Goal: Task Accomplishment & Management: Use online tool/utility

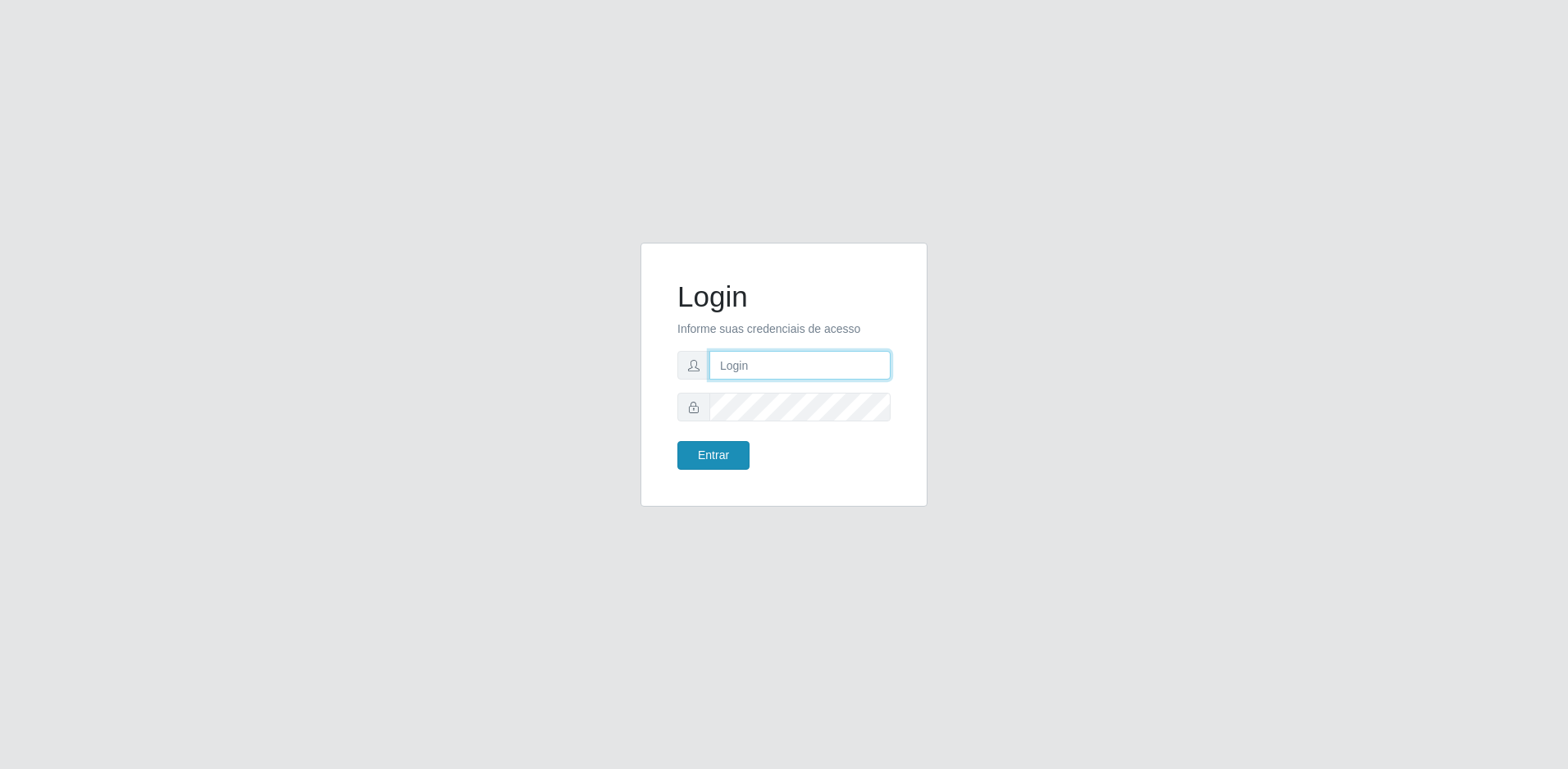
type input "[EMAIL_ADDRESS][DOMAIN_NAME]"
click at [723, 449] on button "Entrar" at bounding box center [713, 455] width 72 height 29
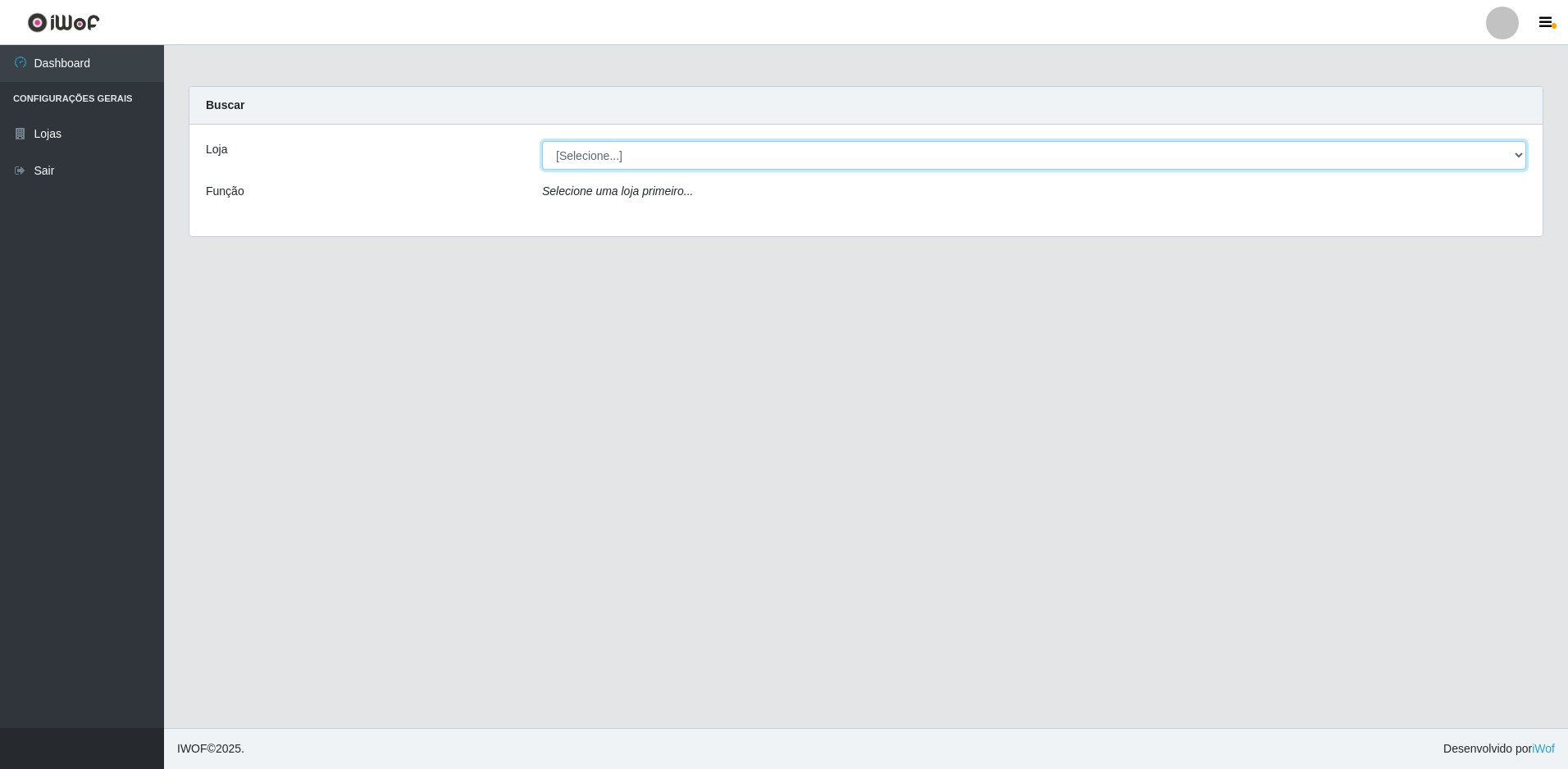
click at [822, 144] on select "[Selecione...] Extrabom - Loja 57 Anchieta" at bounding box center [1033, 155] width 983 height 29
select select "470"
click at [542, 141] on select "[Selecione...] Extrabom - Loja 57 Anchieta" at bounding box center [1033, 155] width 983 height 29
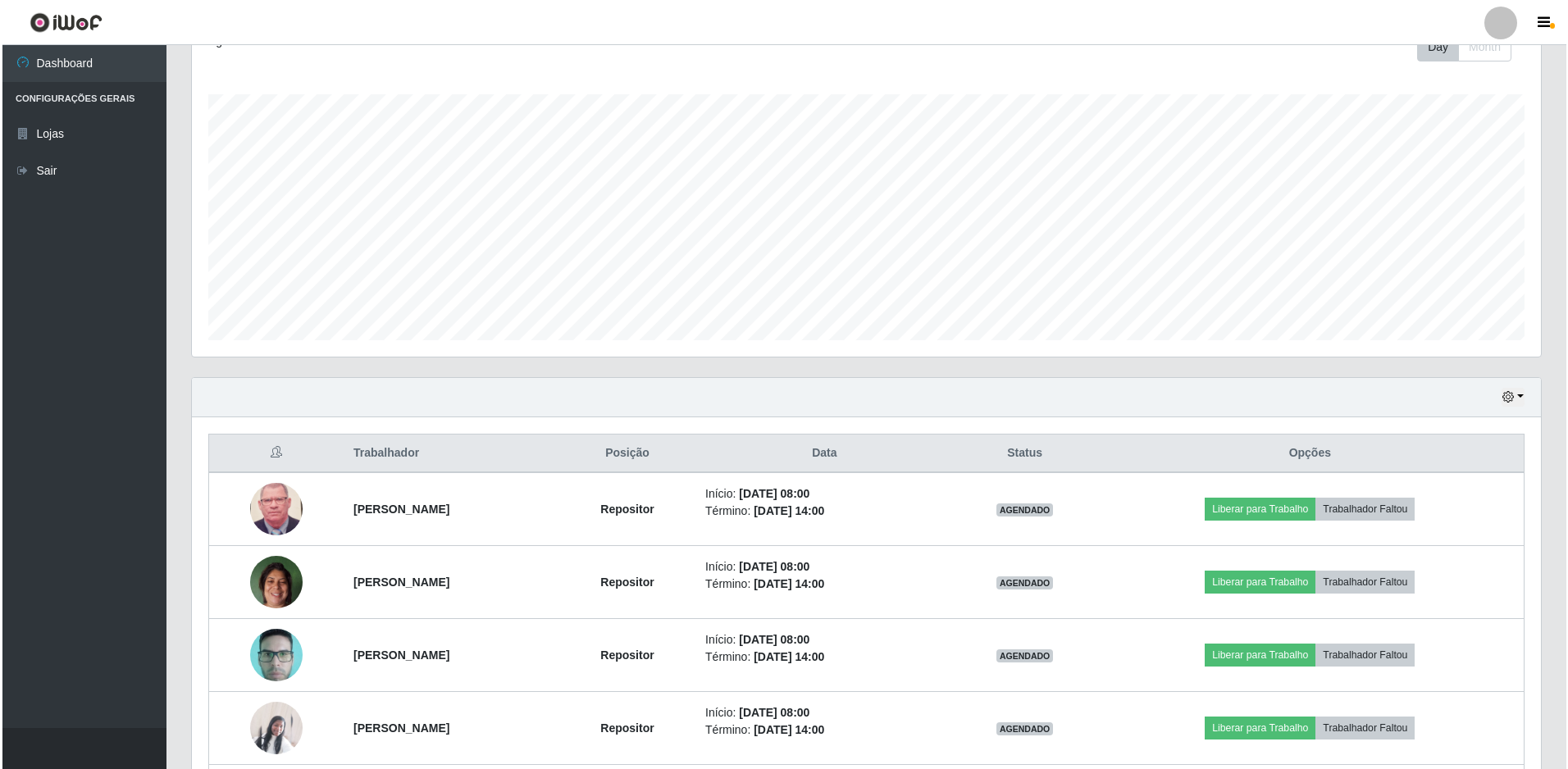
scroll to position [393, 0]
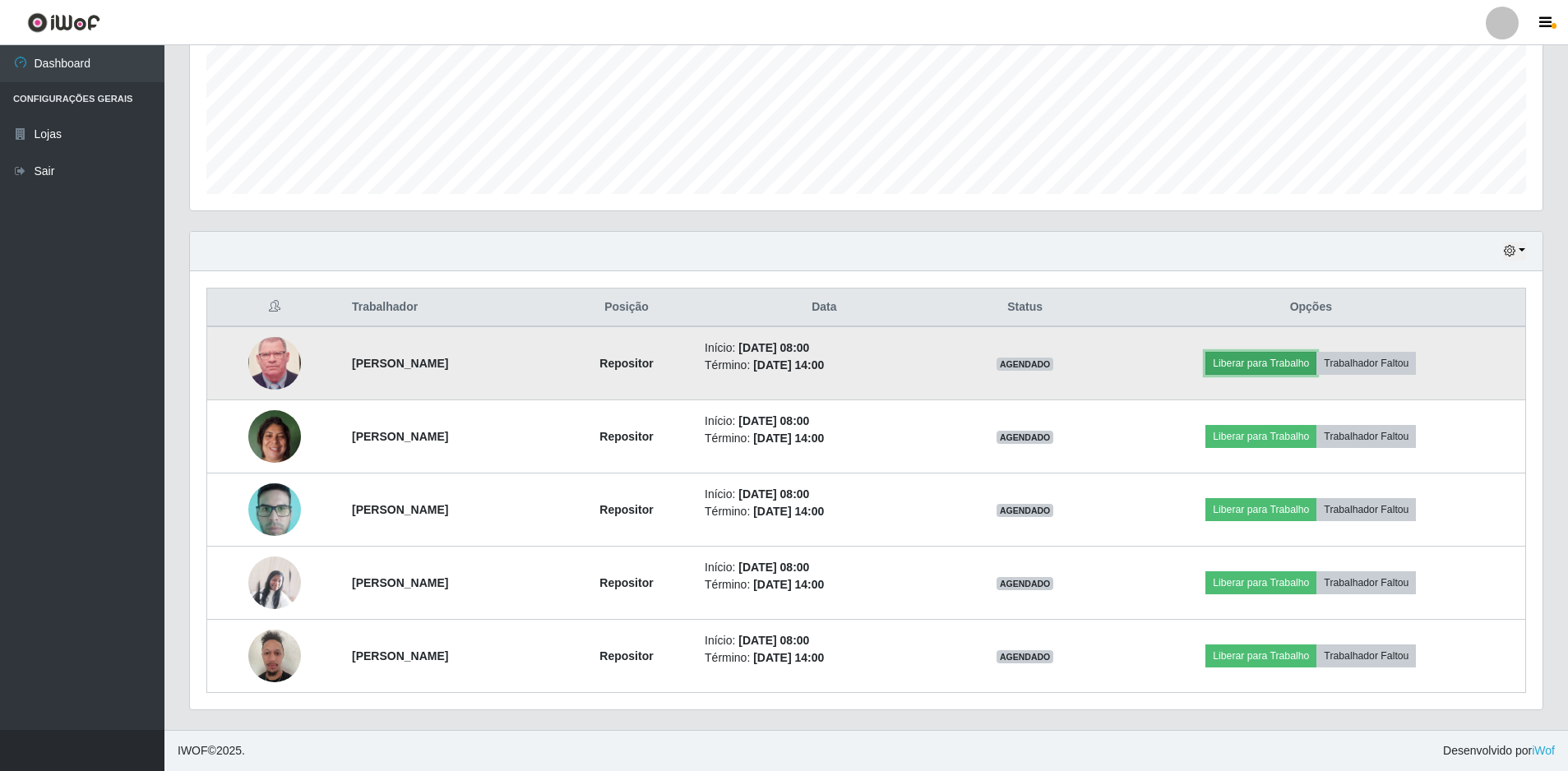
click at [1284, 358] on button "Liberar para Trabalho" at bounding box center [1260, 363] width 111 height 23
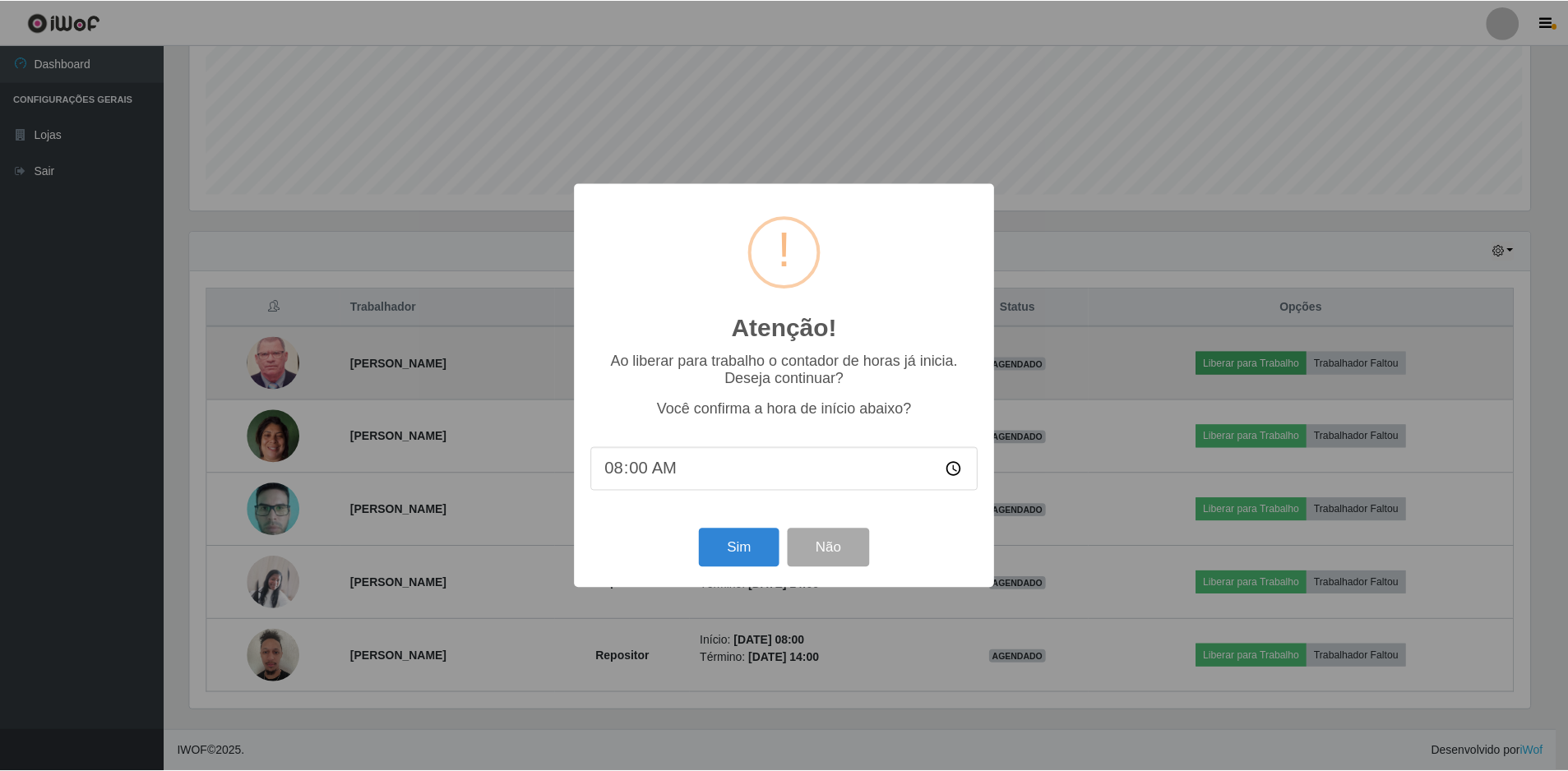
scroll to position [341, 1344]
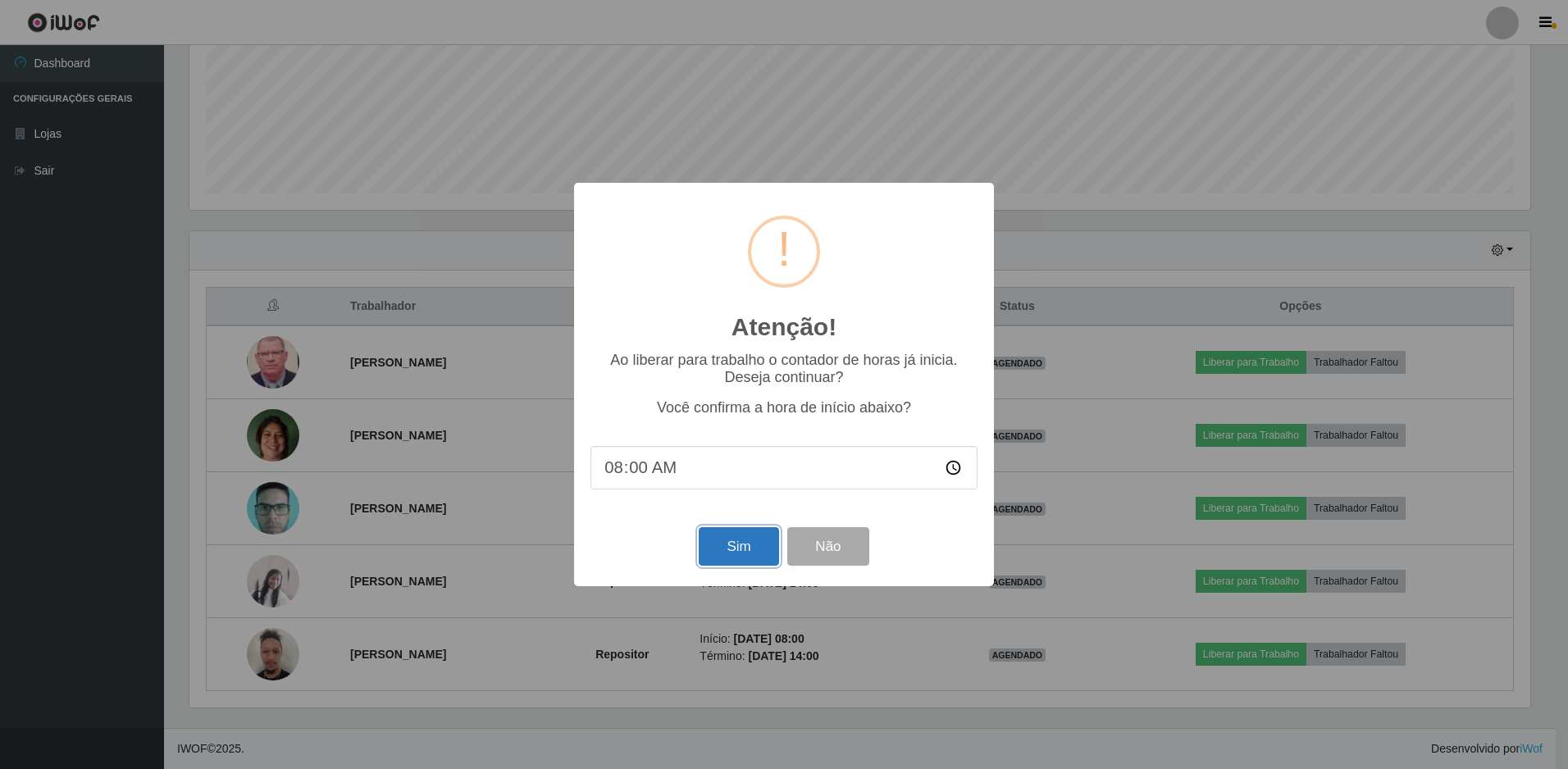
click at [748, 546] on button "Sim" at bounding box center [738, 547] width 80 height 39
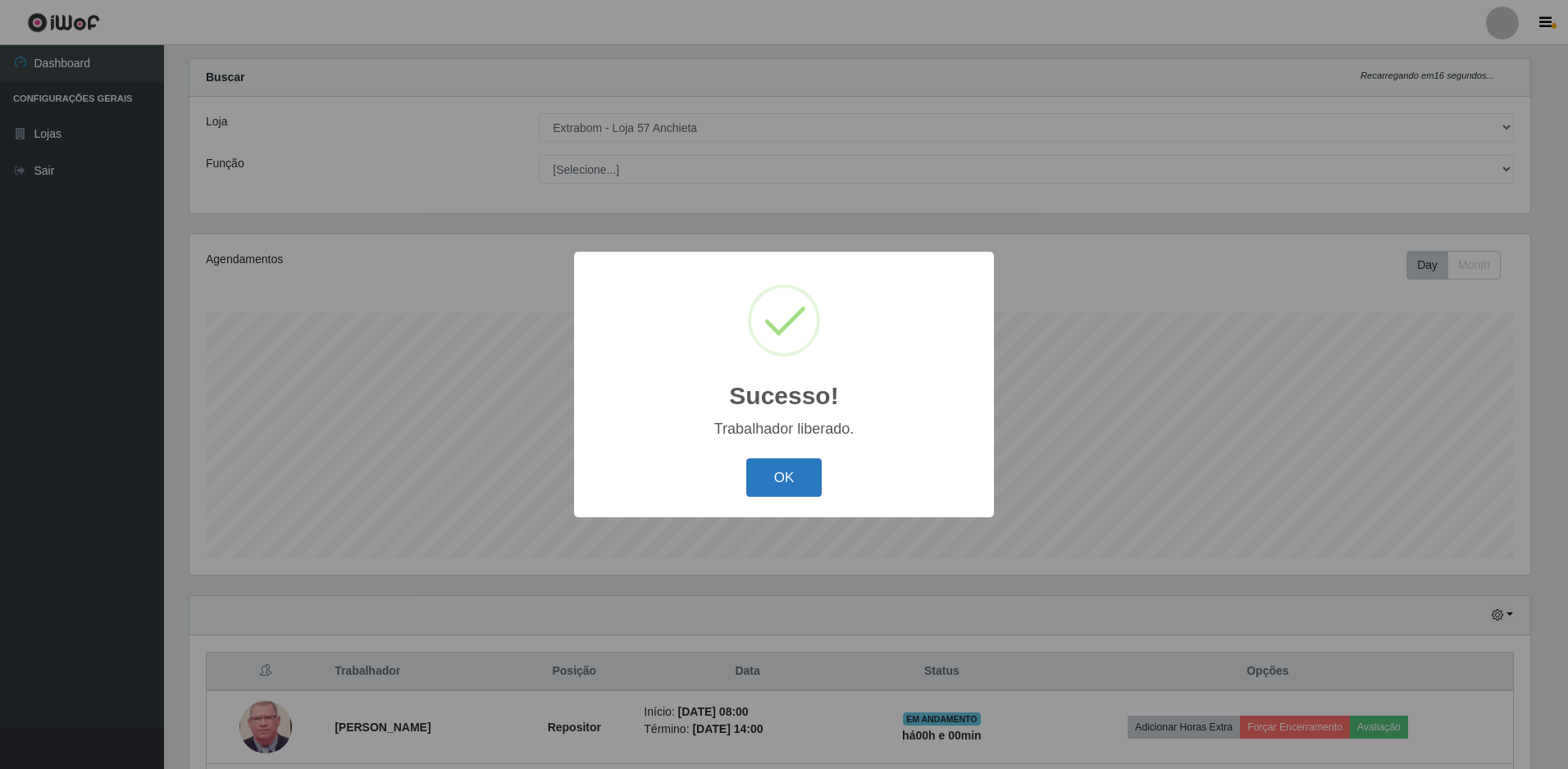
click at [777, 472] on button "OK" at bounding box center [784, 477] width 76 height 39
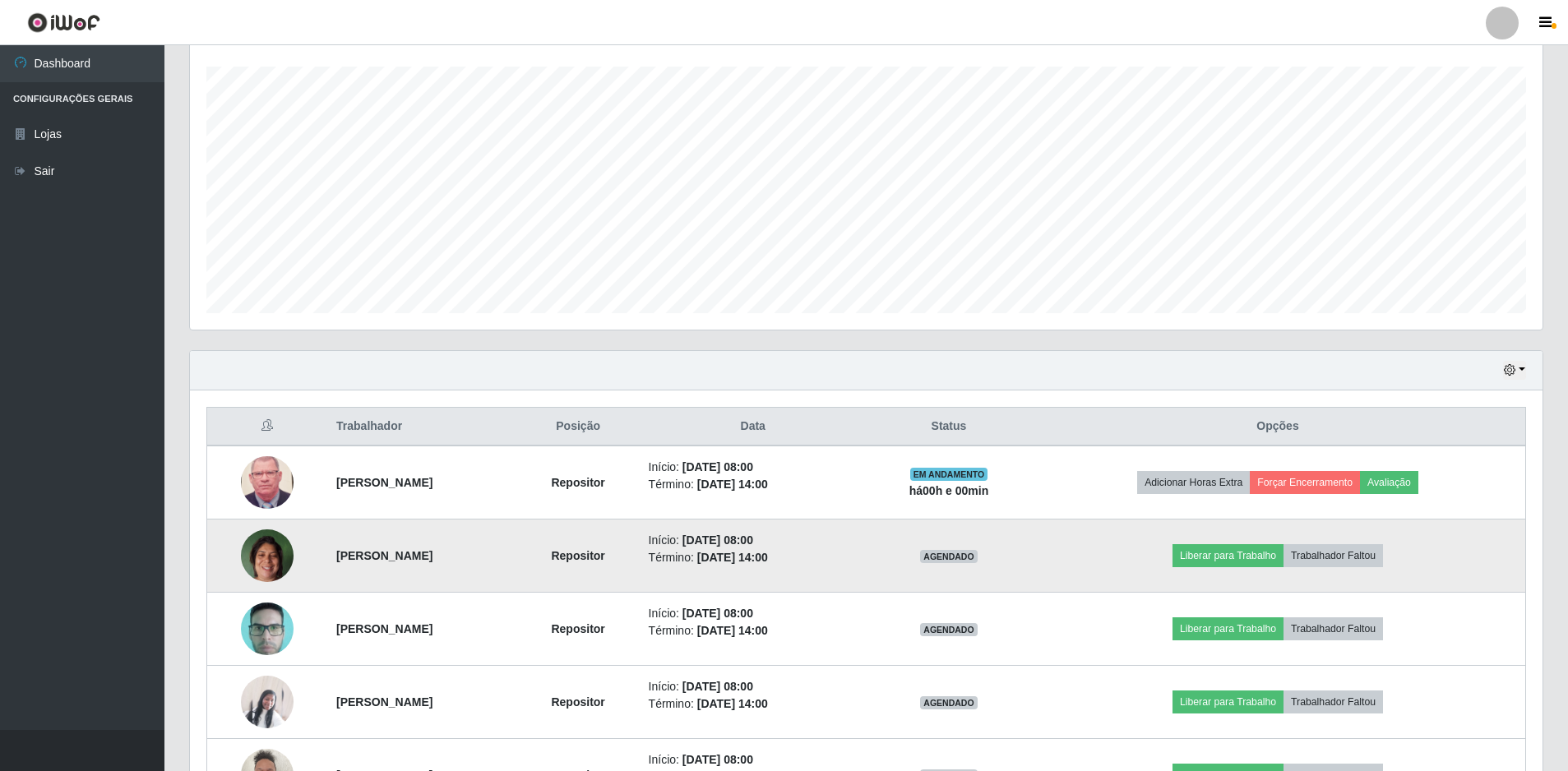
scroll to position [357, 0]
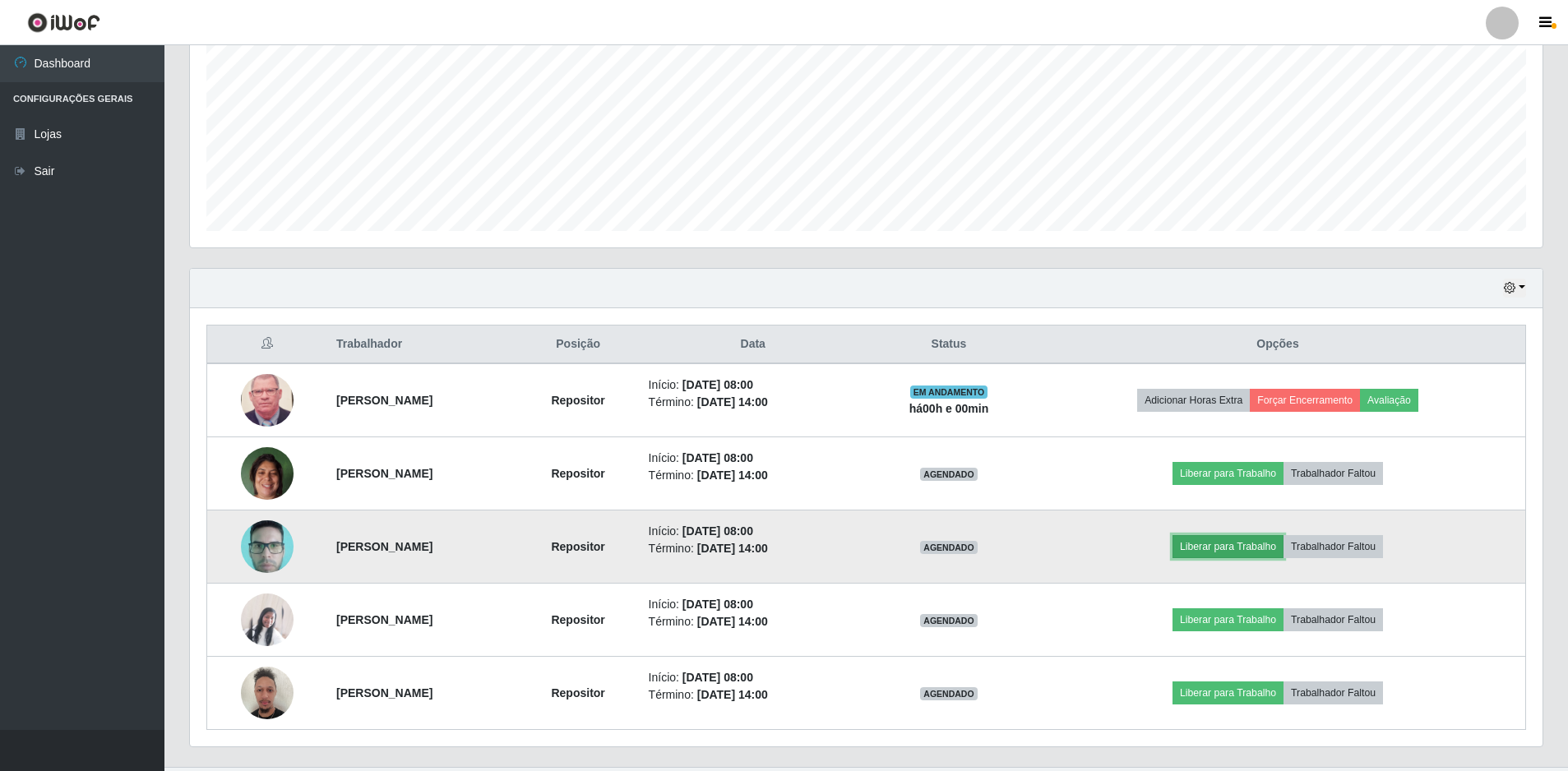
click at [1244, 545] on button "Liberar para Trabalho" at bounding box center [1227, 546] width 111 height 23
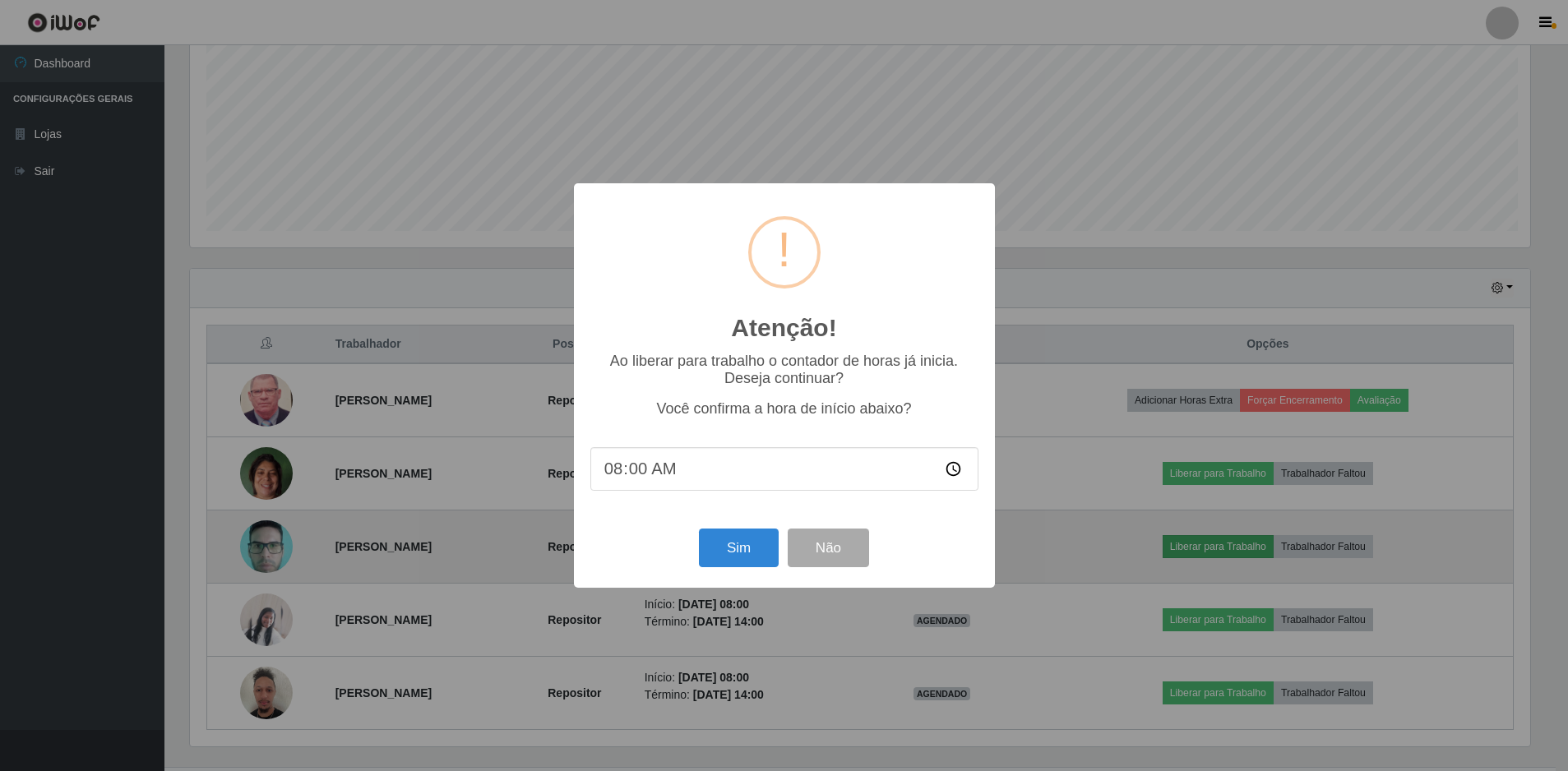
scroll to position [341, 1344]
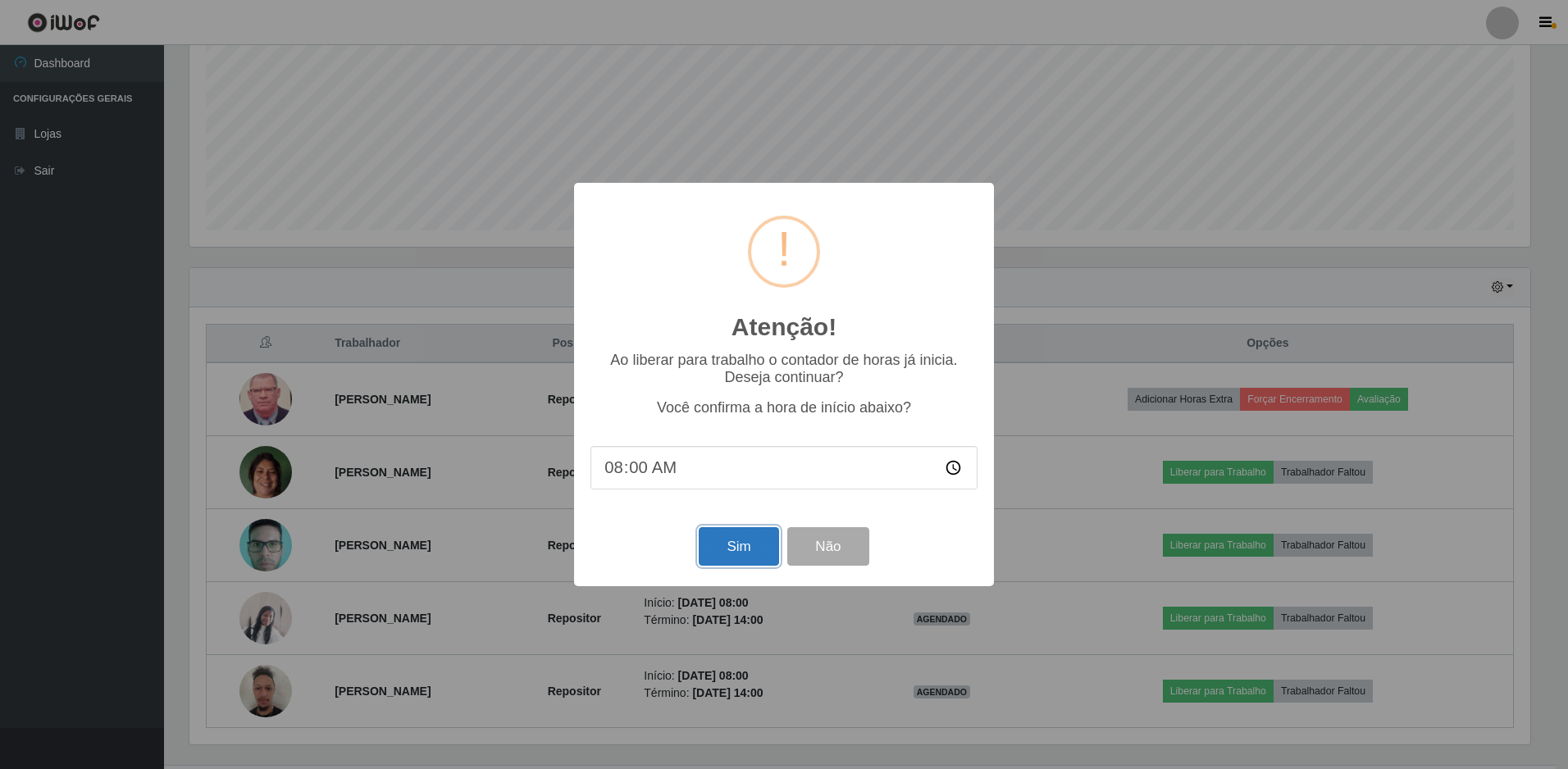
click at [744, 547] on button "Sim" at bounding box center [738, 547] width 80 height 39
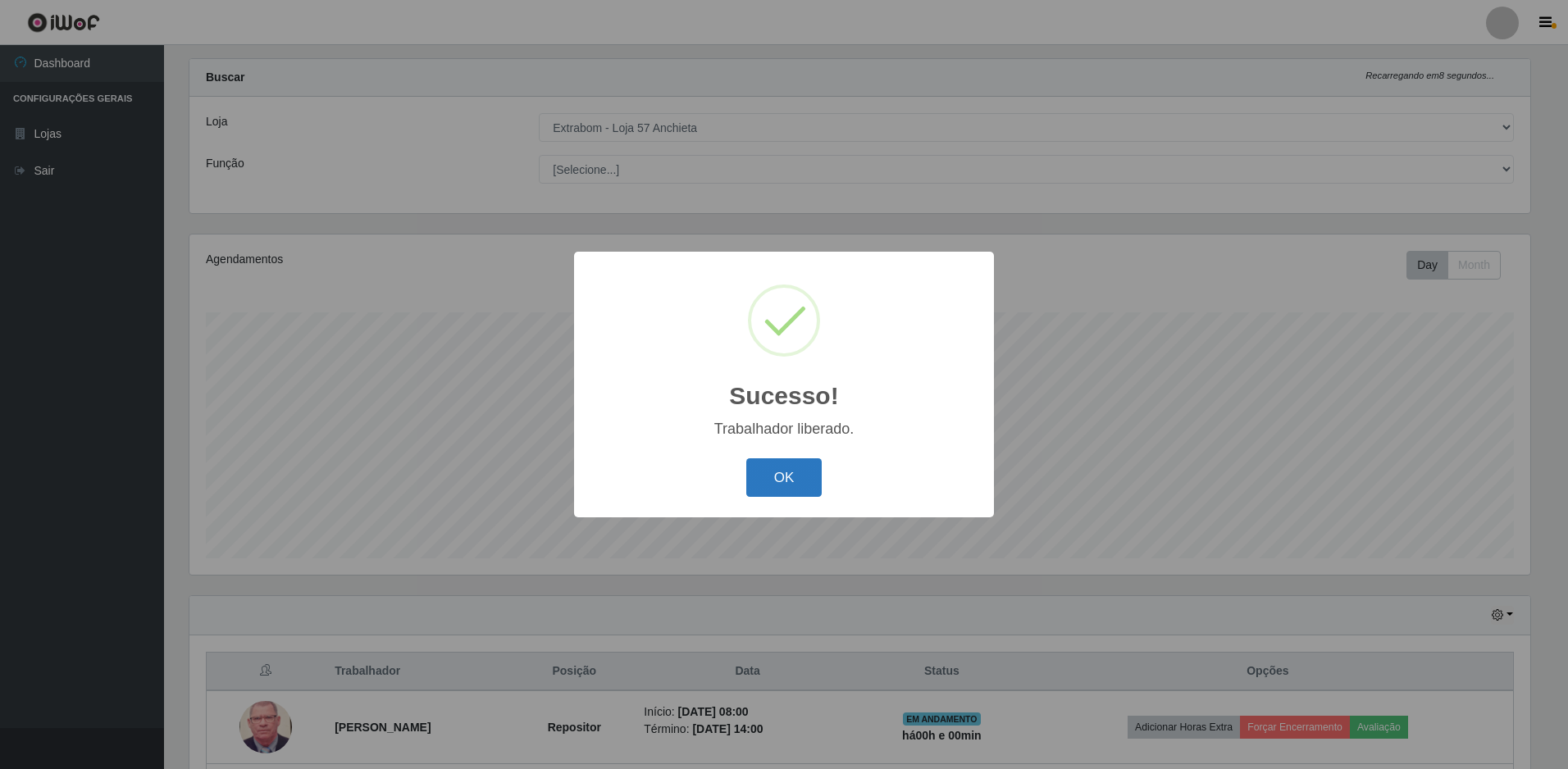
click at [760, 490] on button "OK" at bounding box center [784, 477] width 76 height 39
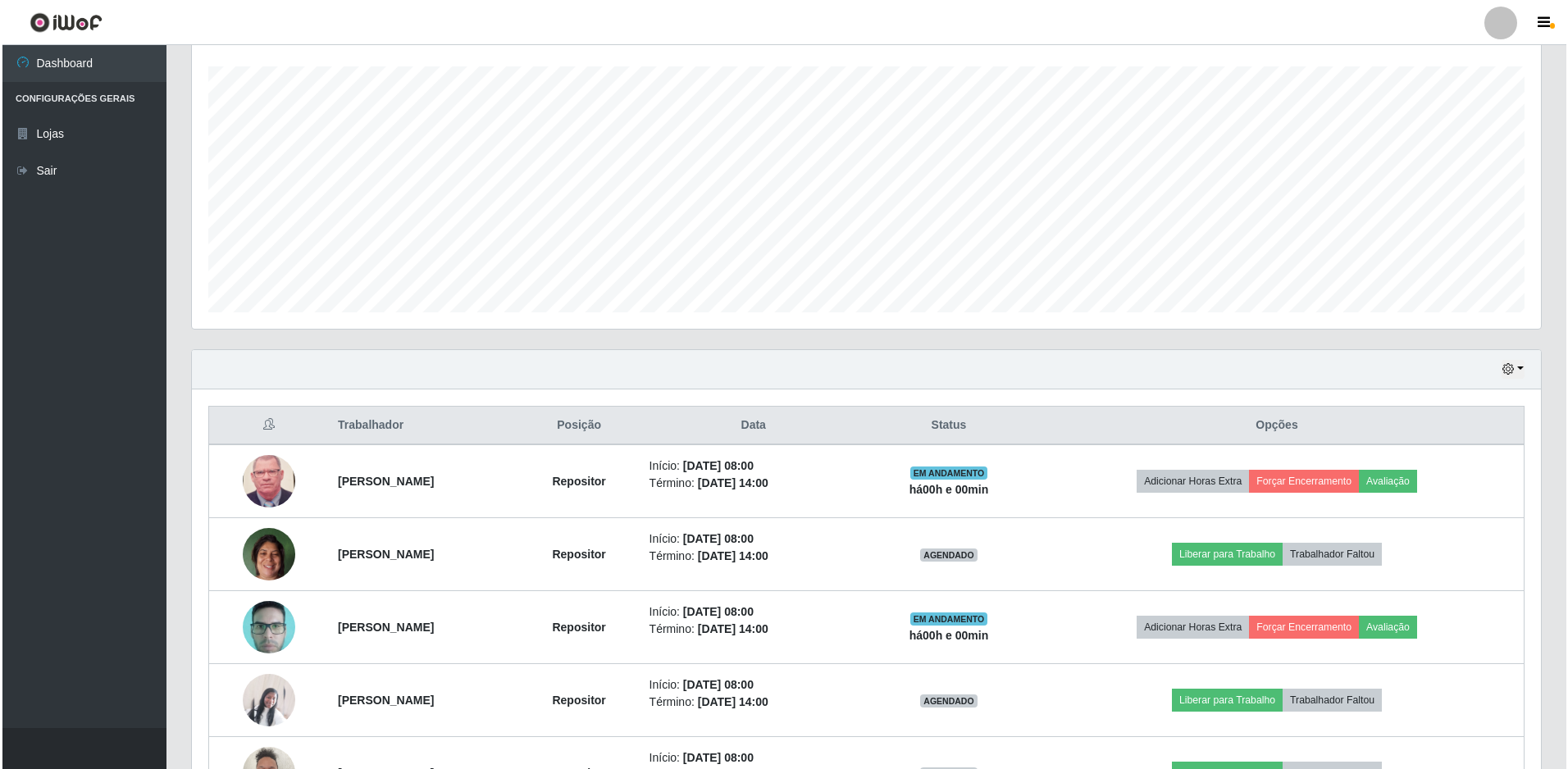
scroll to position [393, 0]
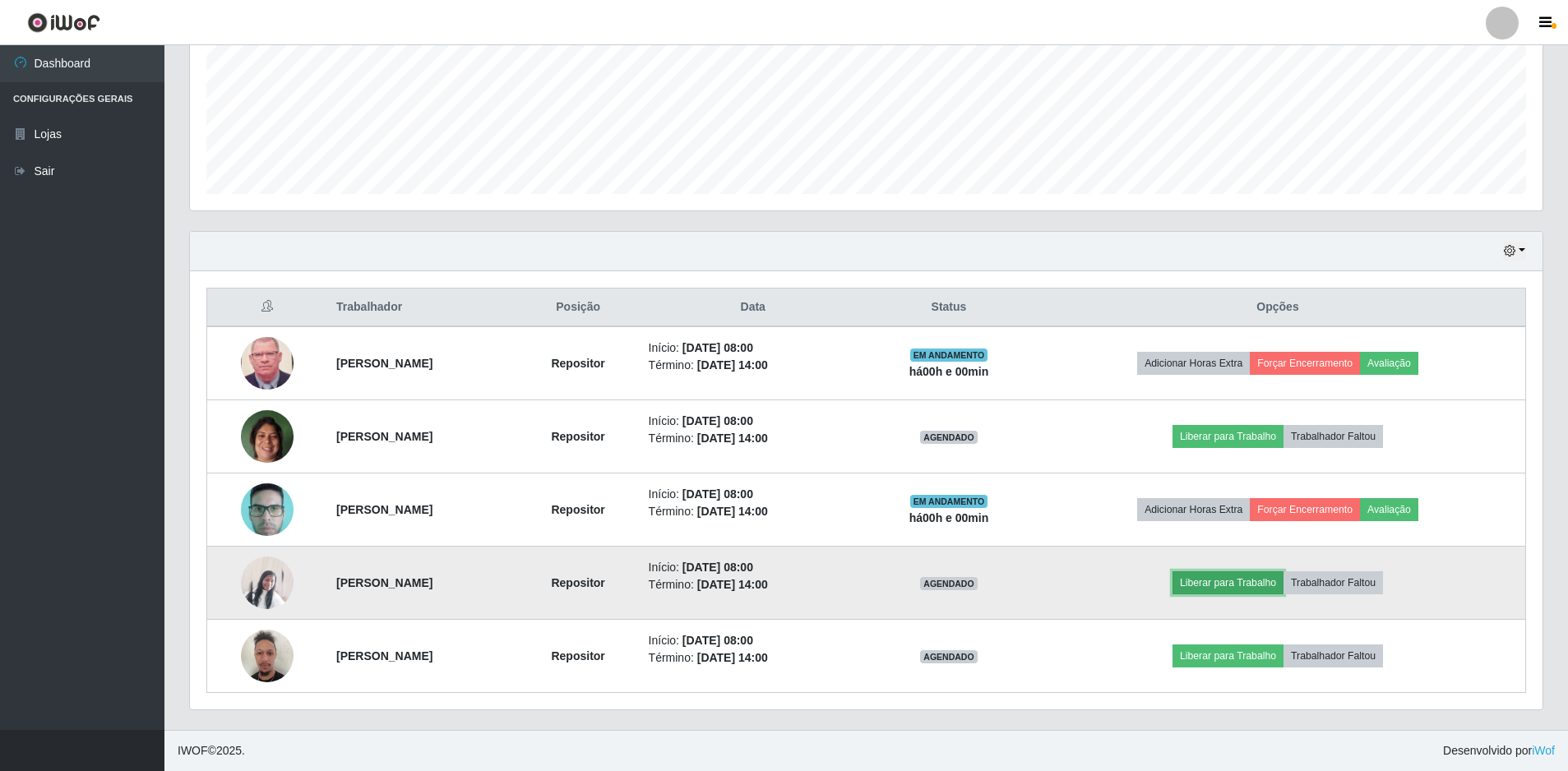
click at [1226, 586] on button "Liberar para Trabalho" at bounding box center [1227, 582] width 111 height 23
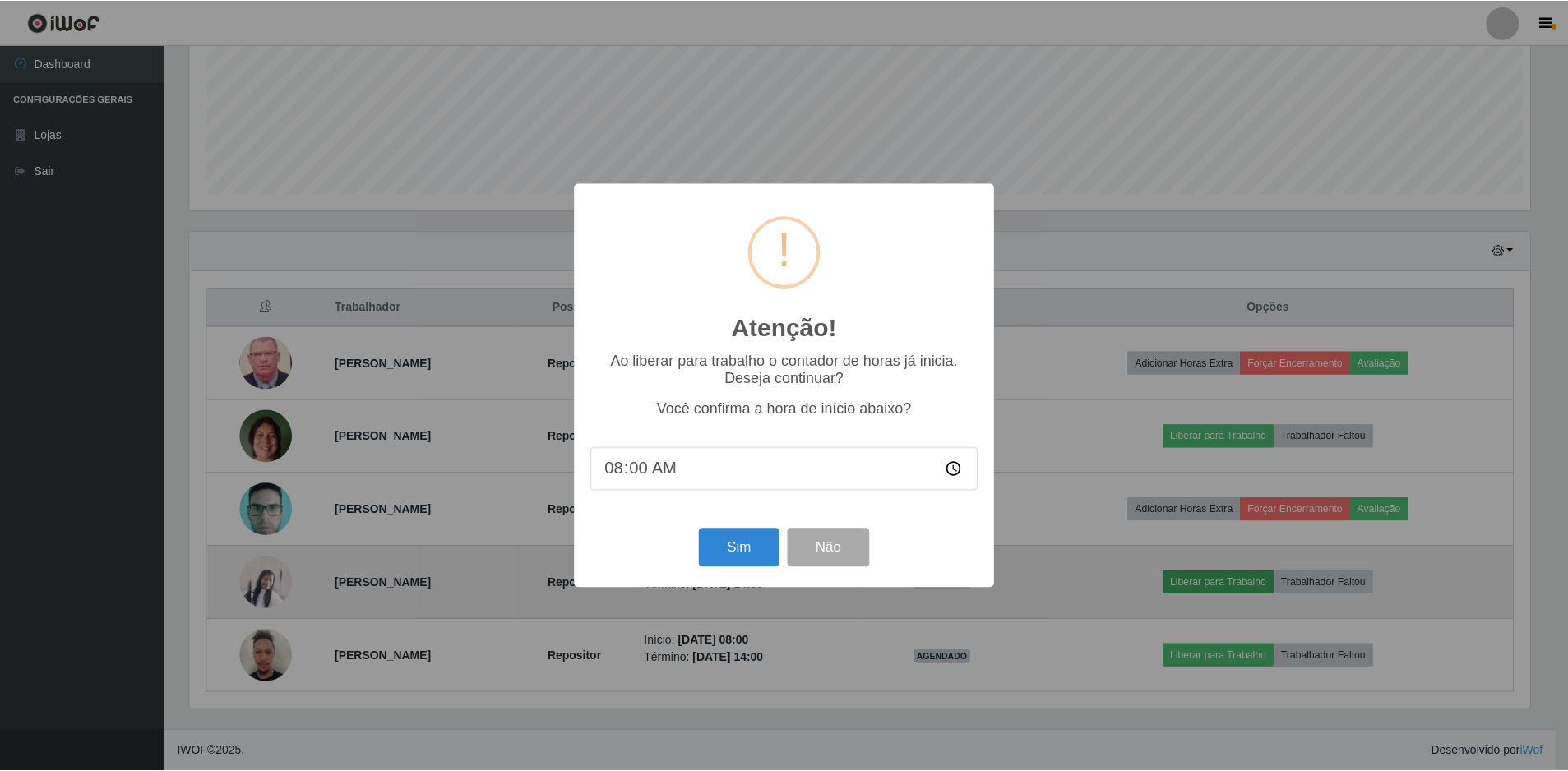
scroll to position [341, 1344]
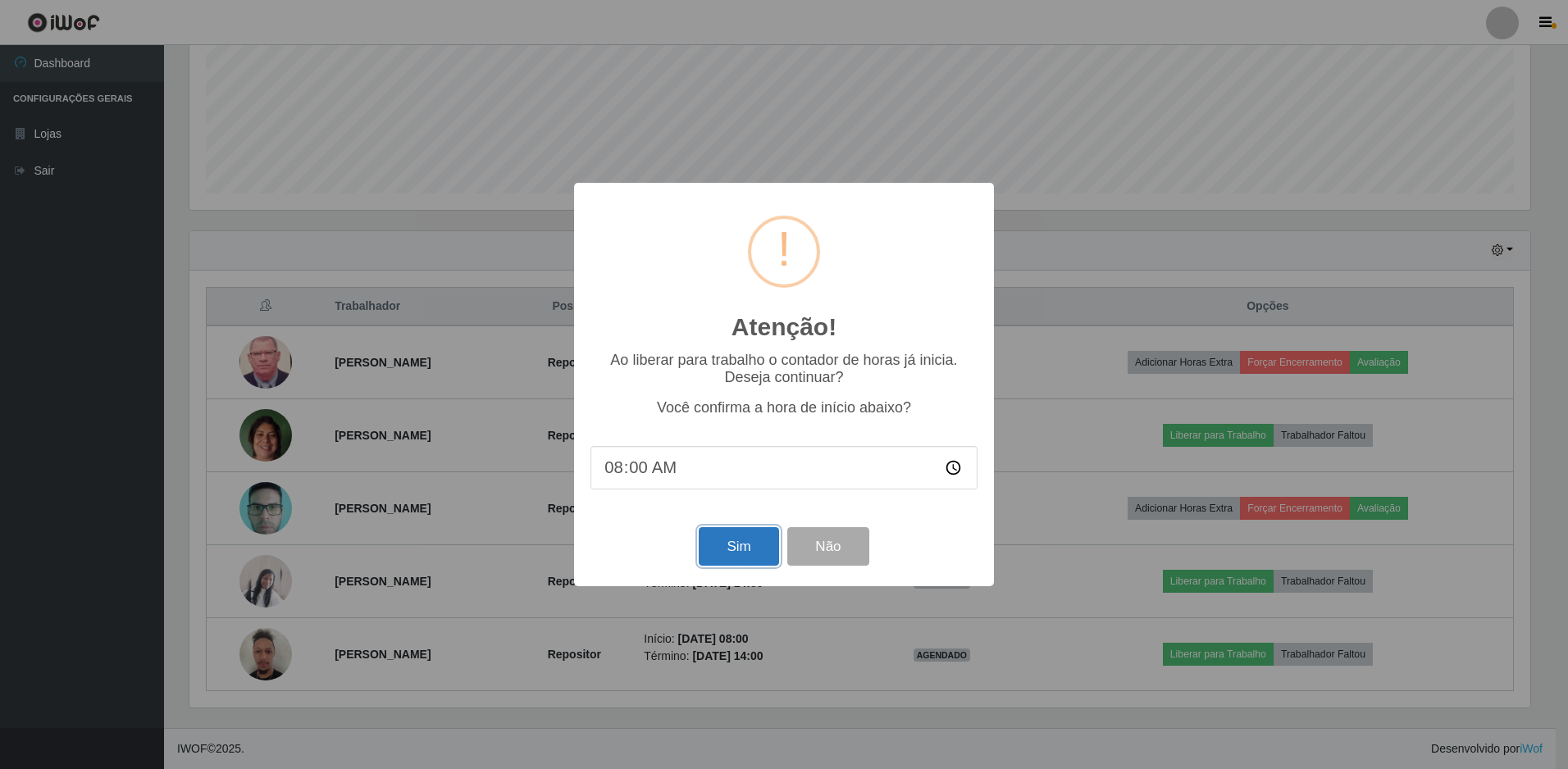
click at [726, 551] on button "Sim" at bounding box center [738, 547] width 80 height 39
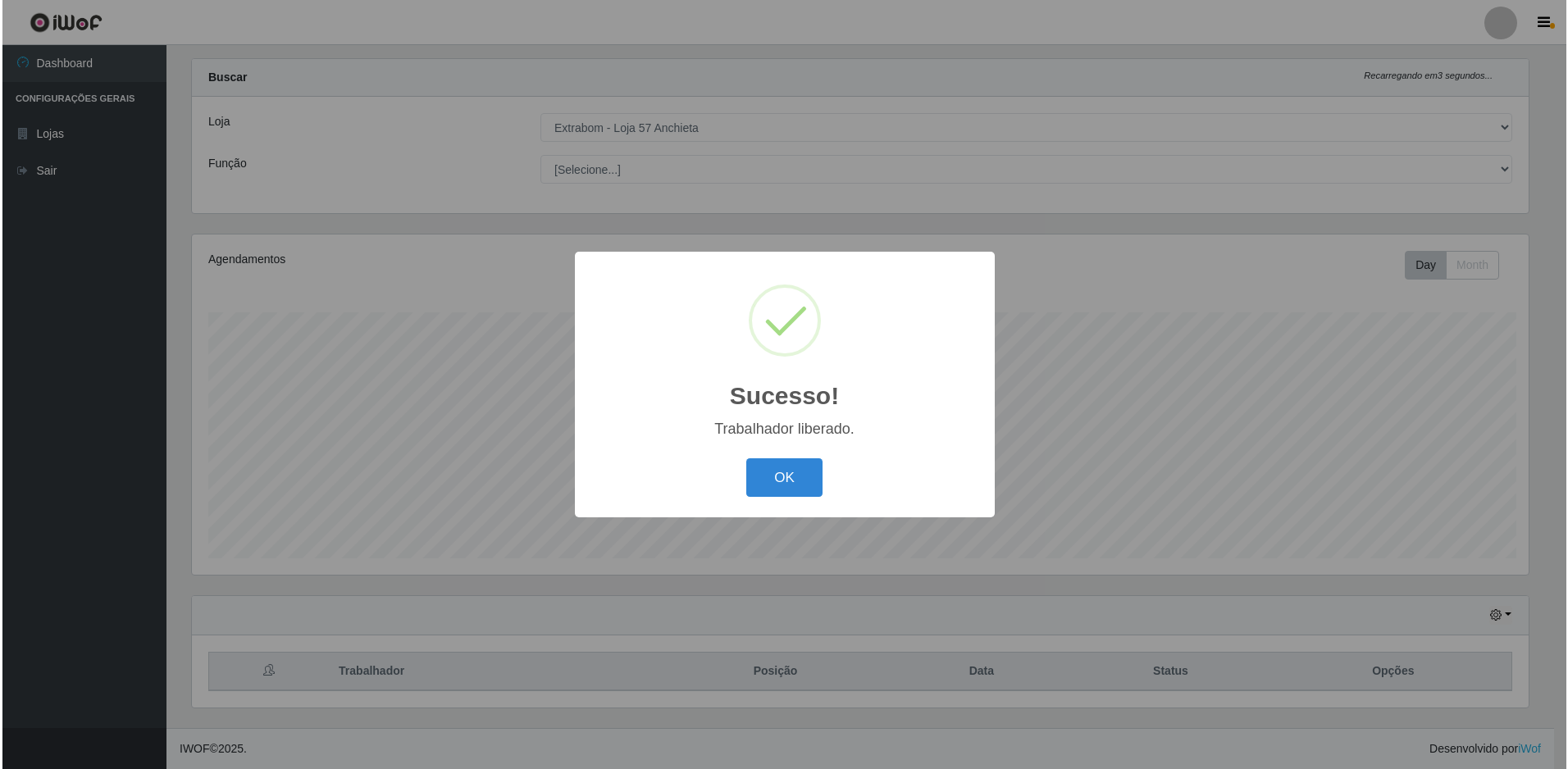
scroll to position [0, 0]
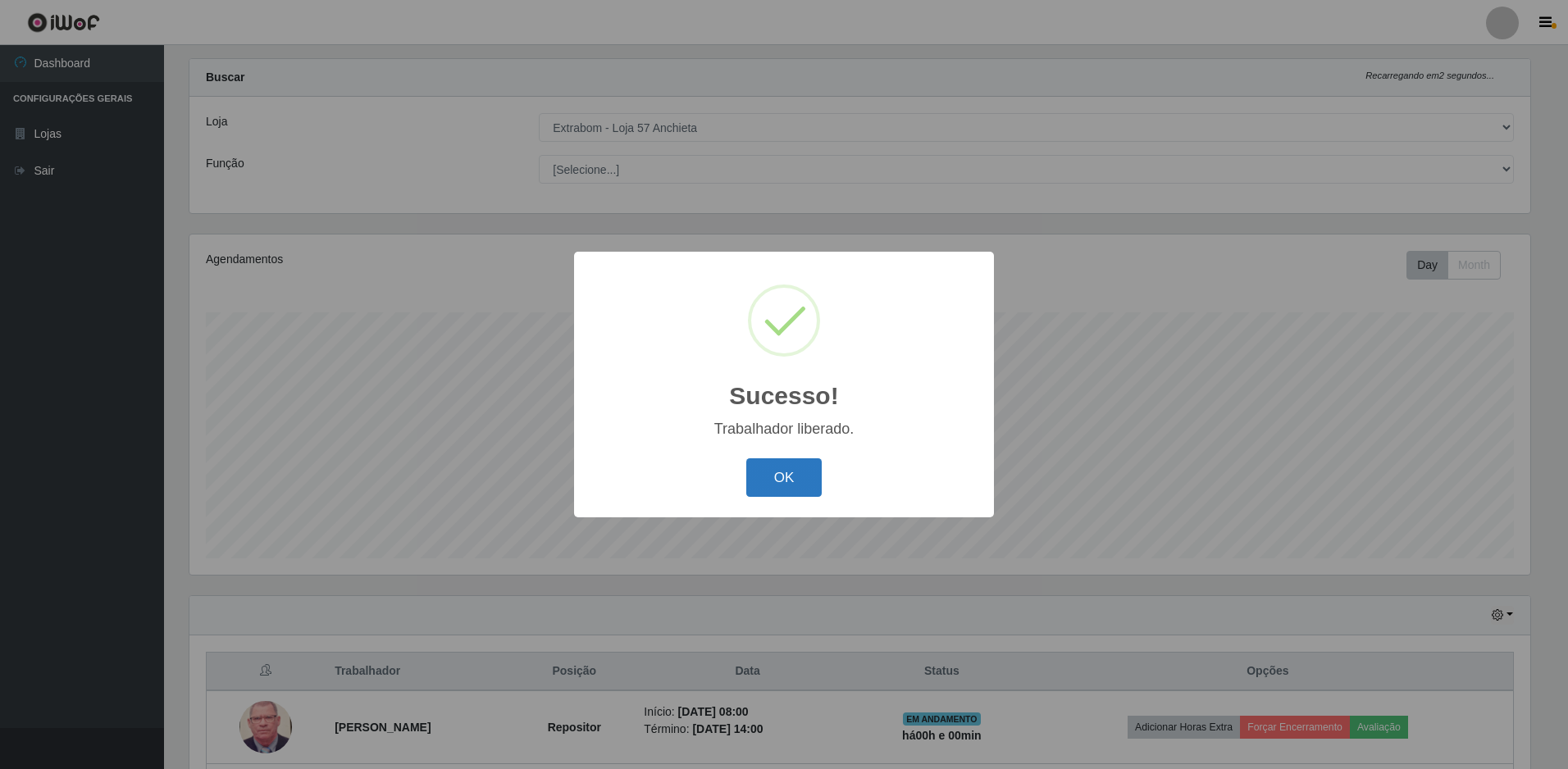
click at [762, 481] on button "OK" at bounding box center [784, 477] width 76 height 39
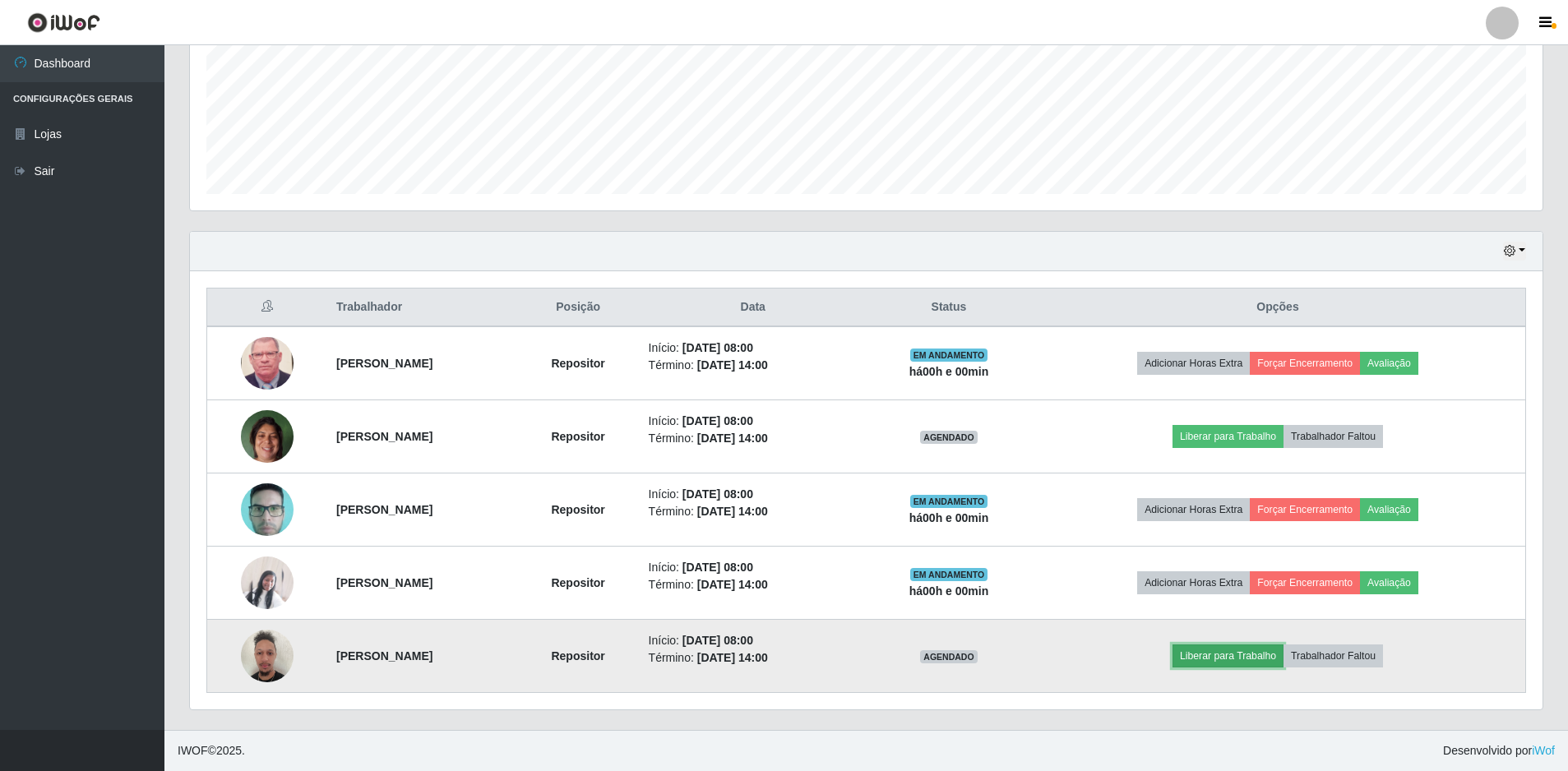
click at [1216, 658] on button "Liberar para Trabalho" at bounding box center [1227, 655] width 111 height 23
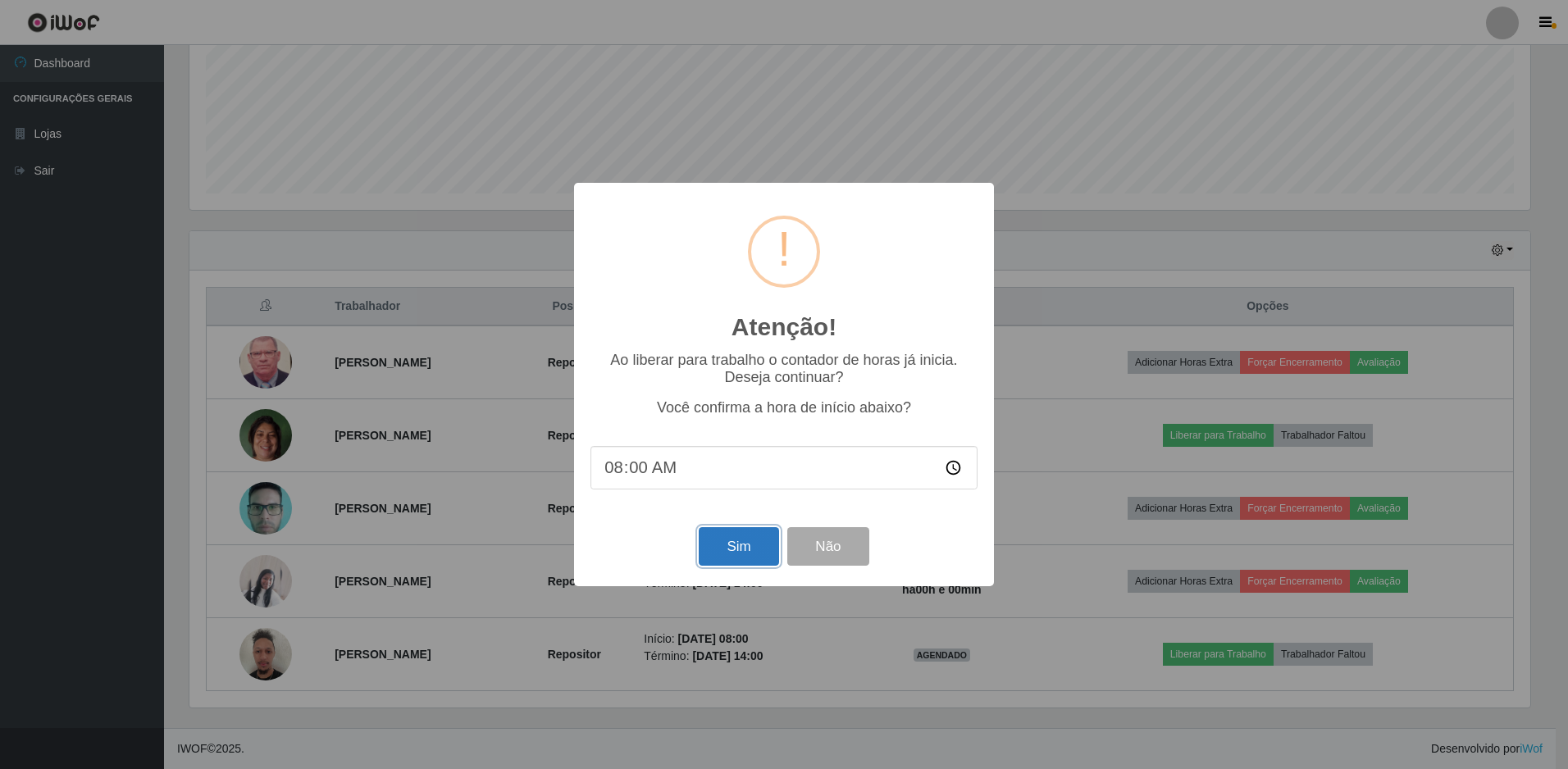
click at [722, 541] on button "Sim" at bounding box center [738, 547] width 80 height 39
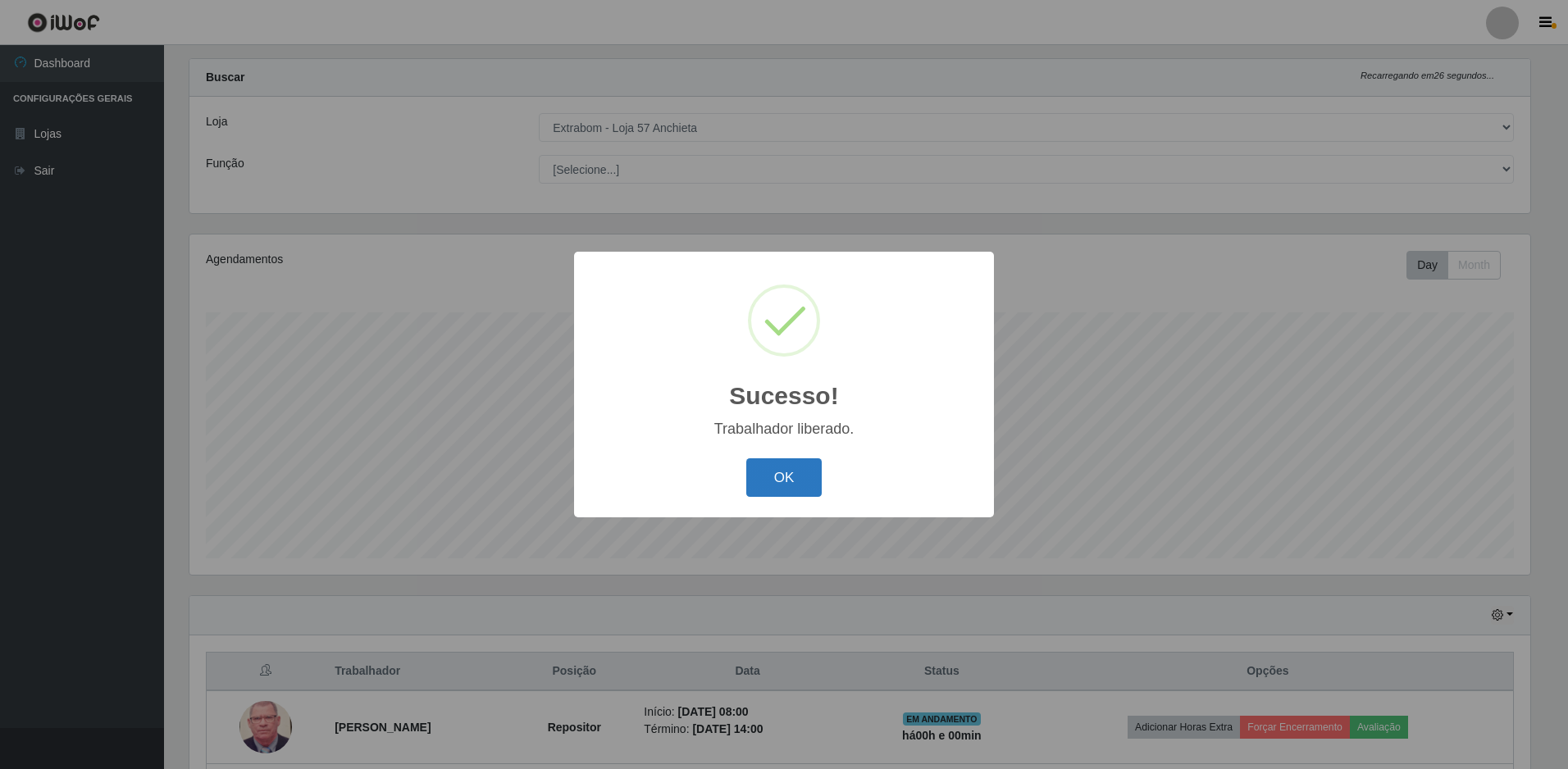
click at [772, 474] on button "OK" at bounding box center [784, 477] width 76 height 39
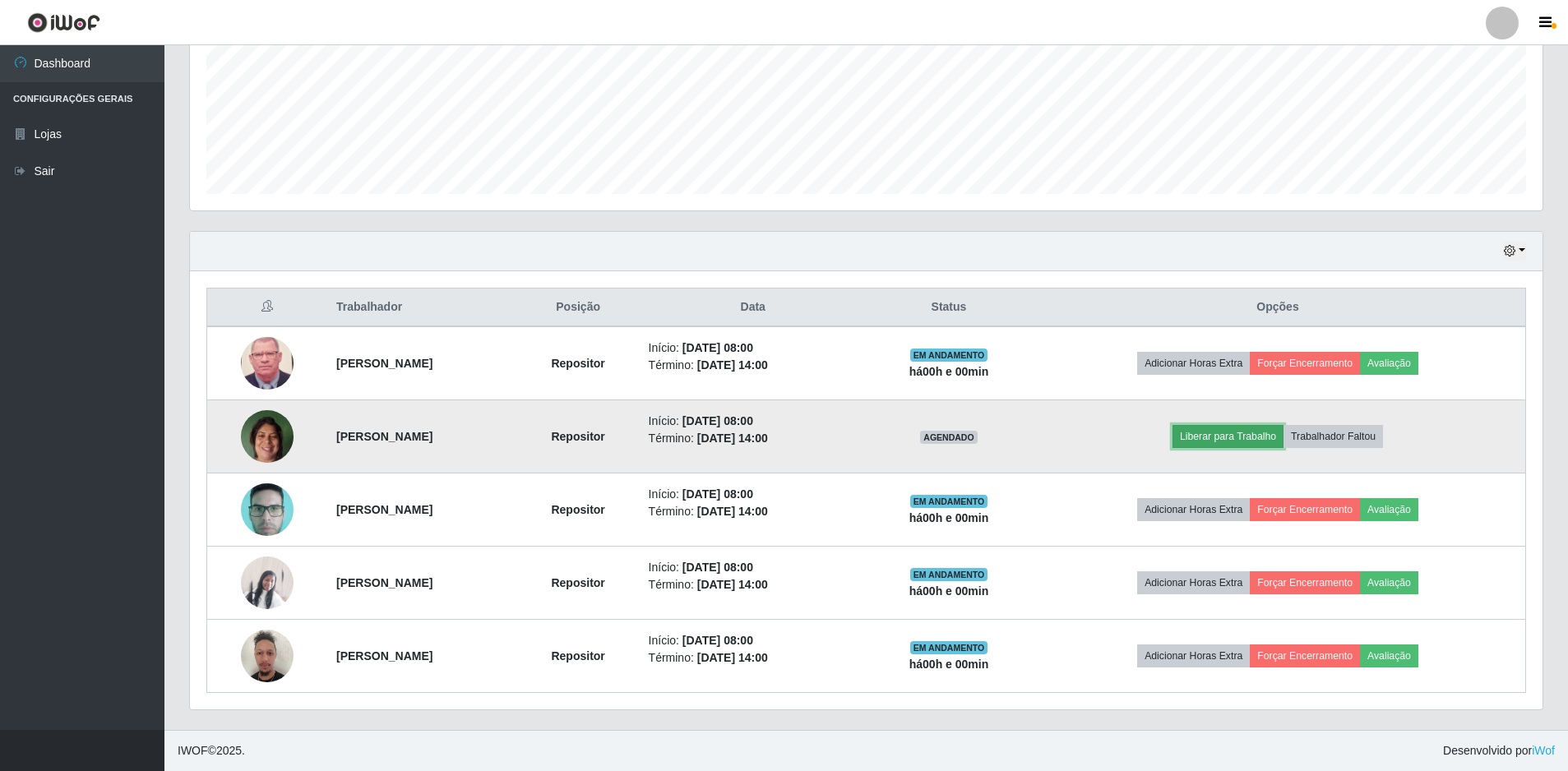
click at [1229, 444] on button "Liberar para Trabalho" at bounding box center [1227, 436] width 111 height 23
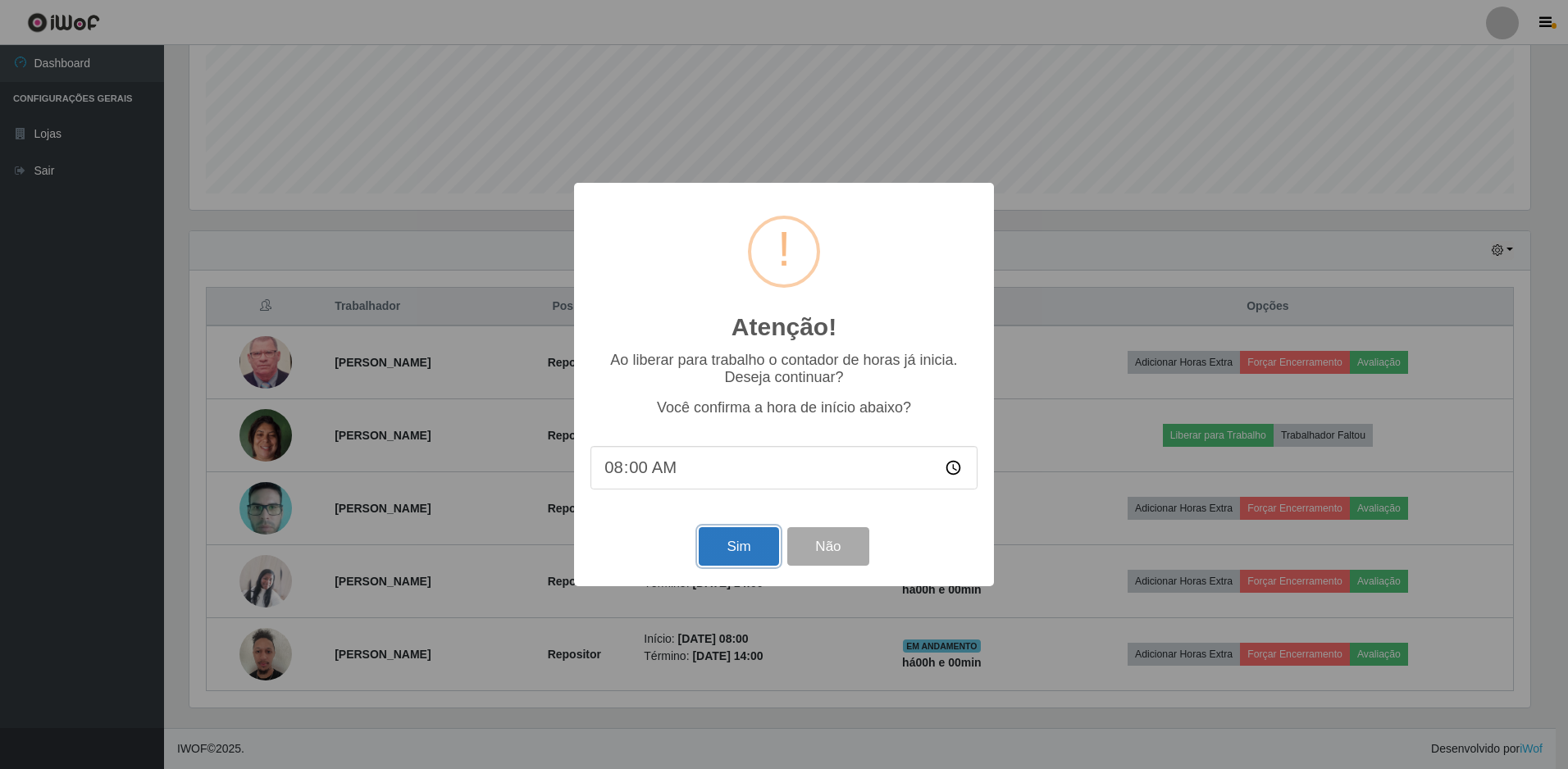
click at [717, 547] on button "Sim" at bounding box center [738, 547] width 80 height 39
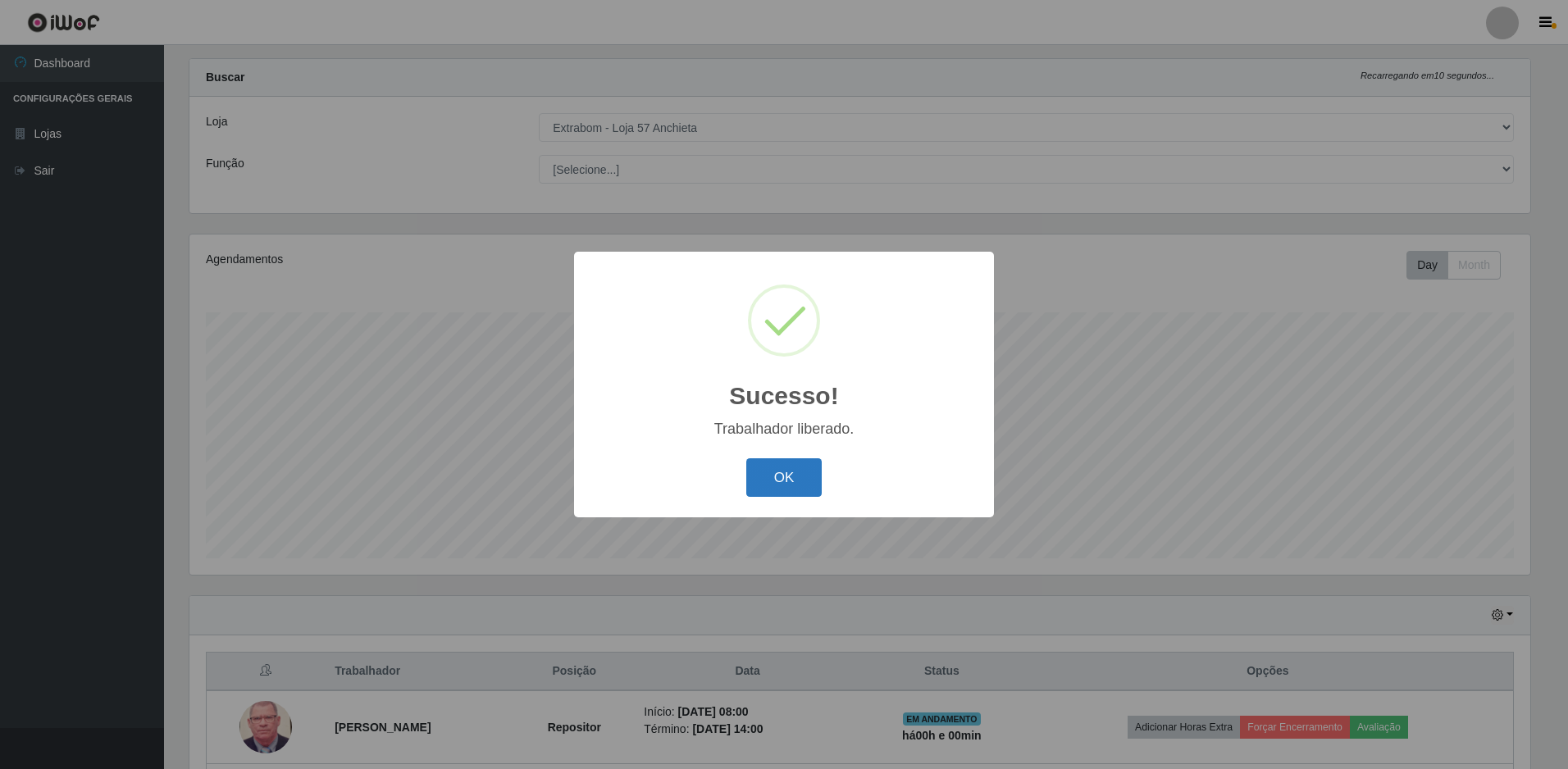
click at [770, 466] on button "OK" at bounding box center [784, 477] width 76 height 39
